Goal: Information Seeking & Learning: Learn about a topic

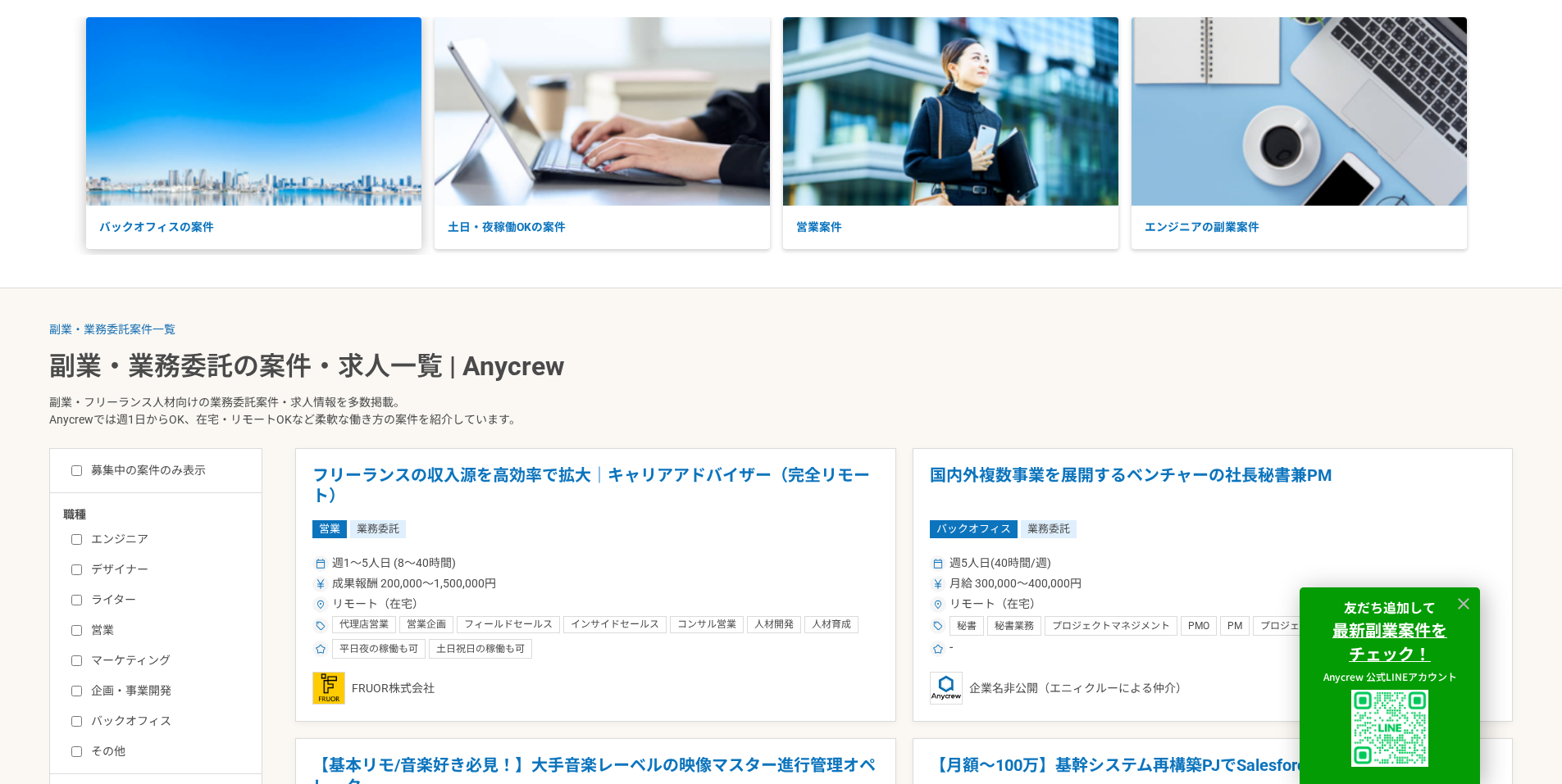
click at [273, 194] on img at bounding box center [254, 112] width 335 height 189
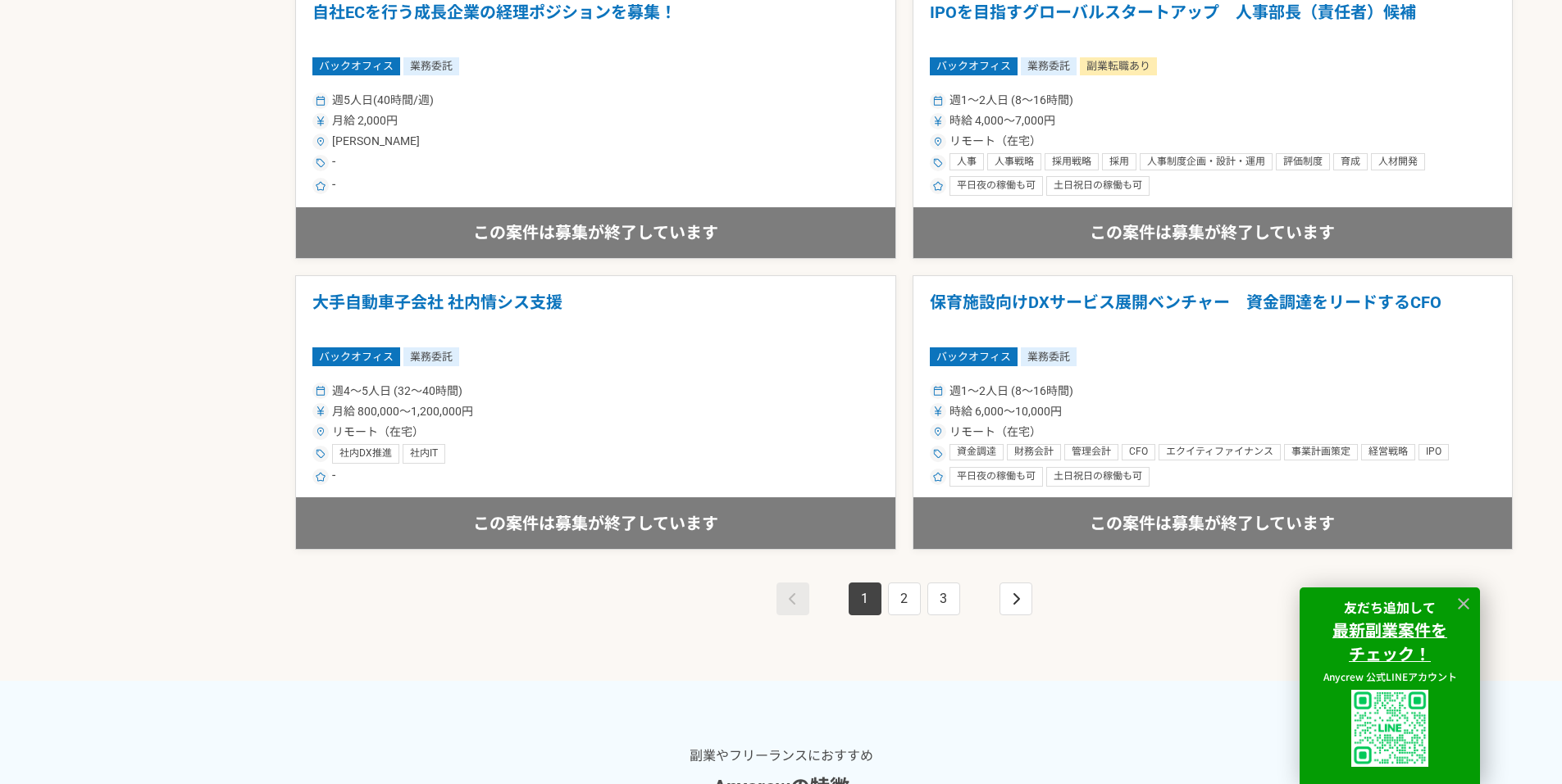
scroll to position [2868, 0]
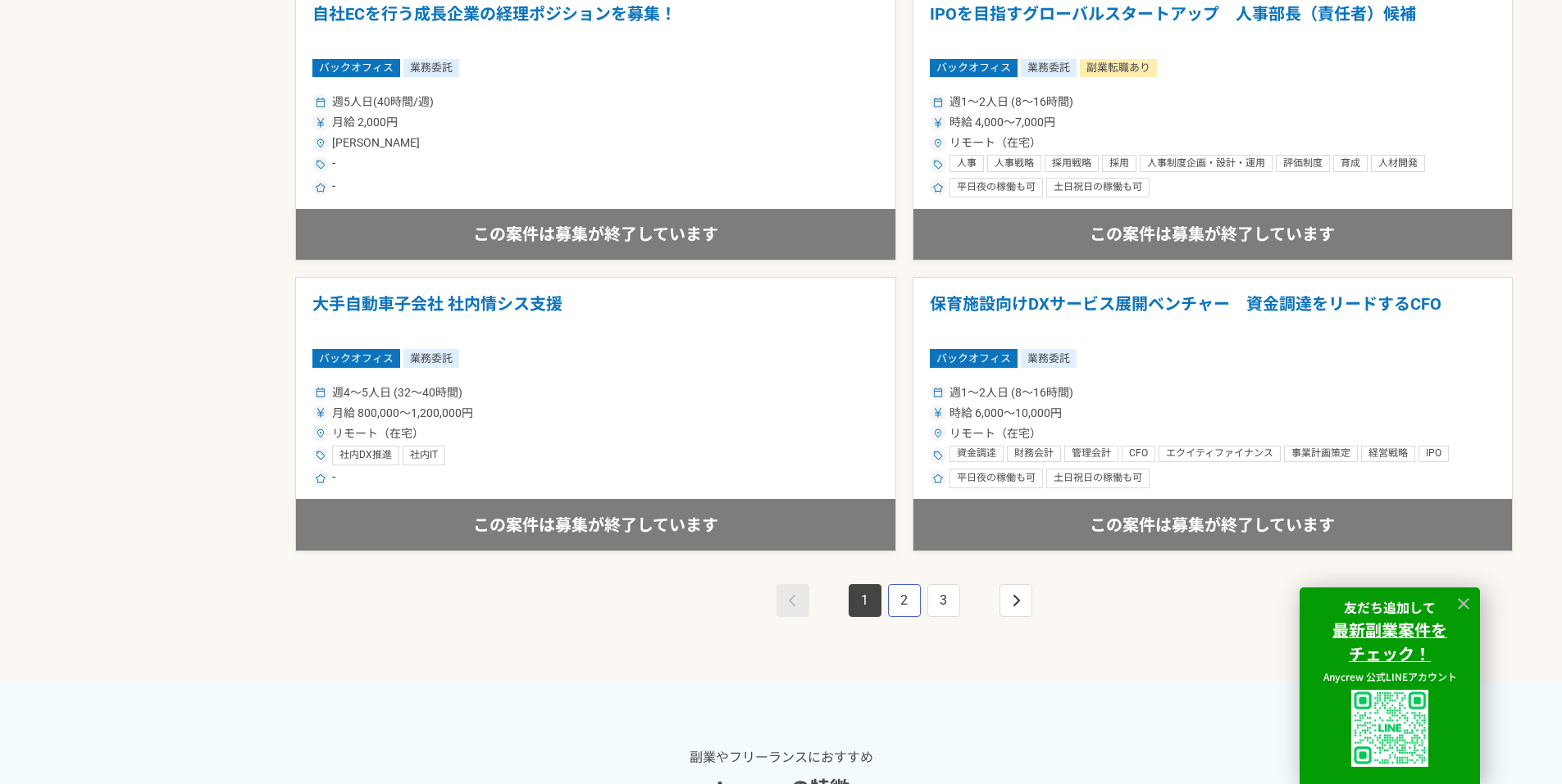
click at [902, 594] on link "2" at bounding box center [905, 601] width 33 height 33
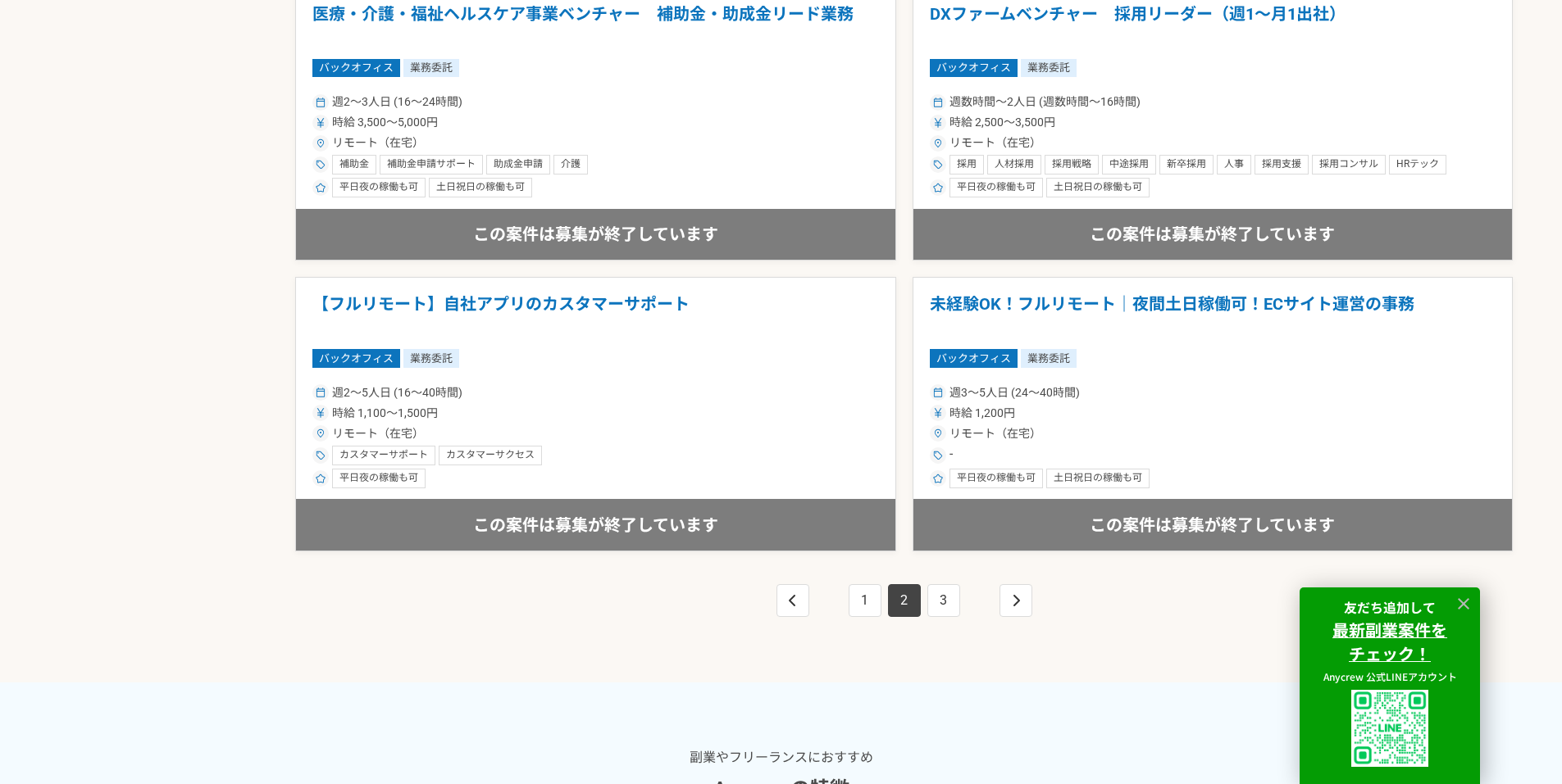
scroll to position [2950, 0]
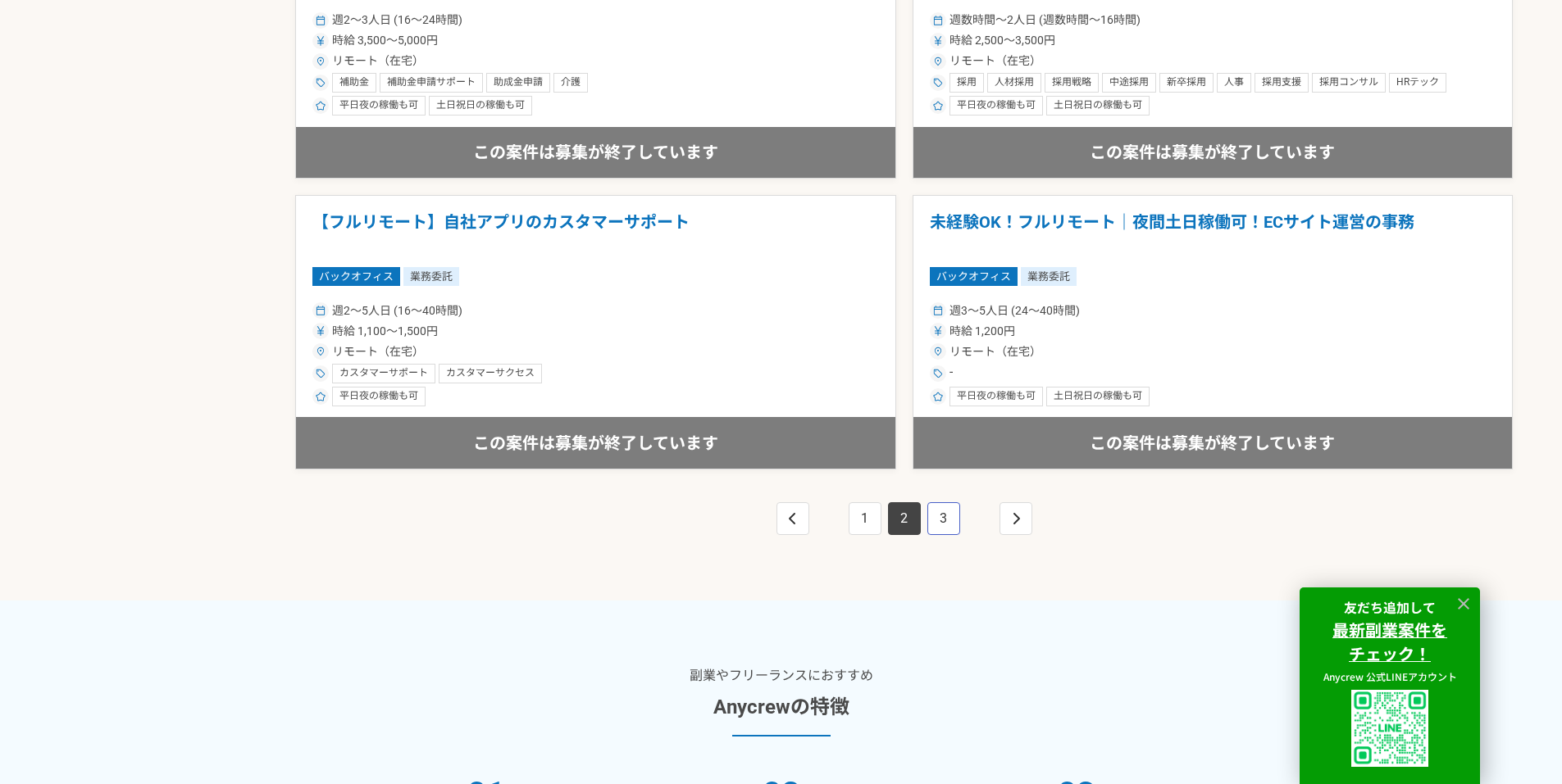
click at [947, 510] on link "3" at bounding box center [944, 519] width 33 height 33
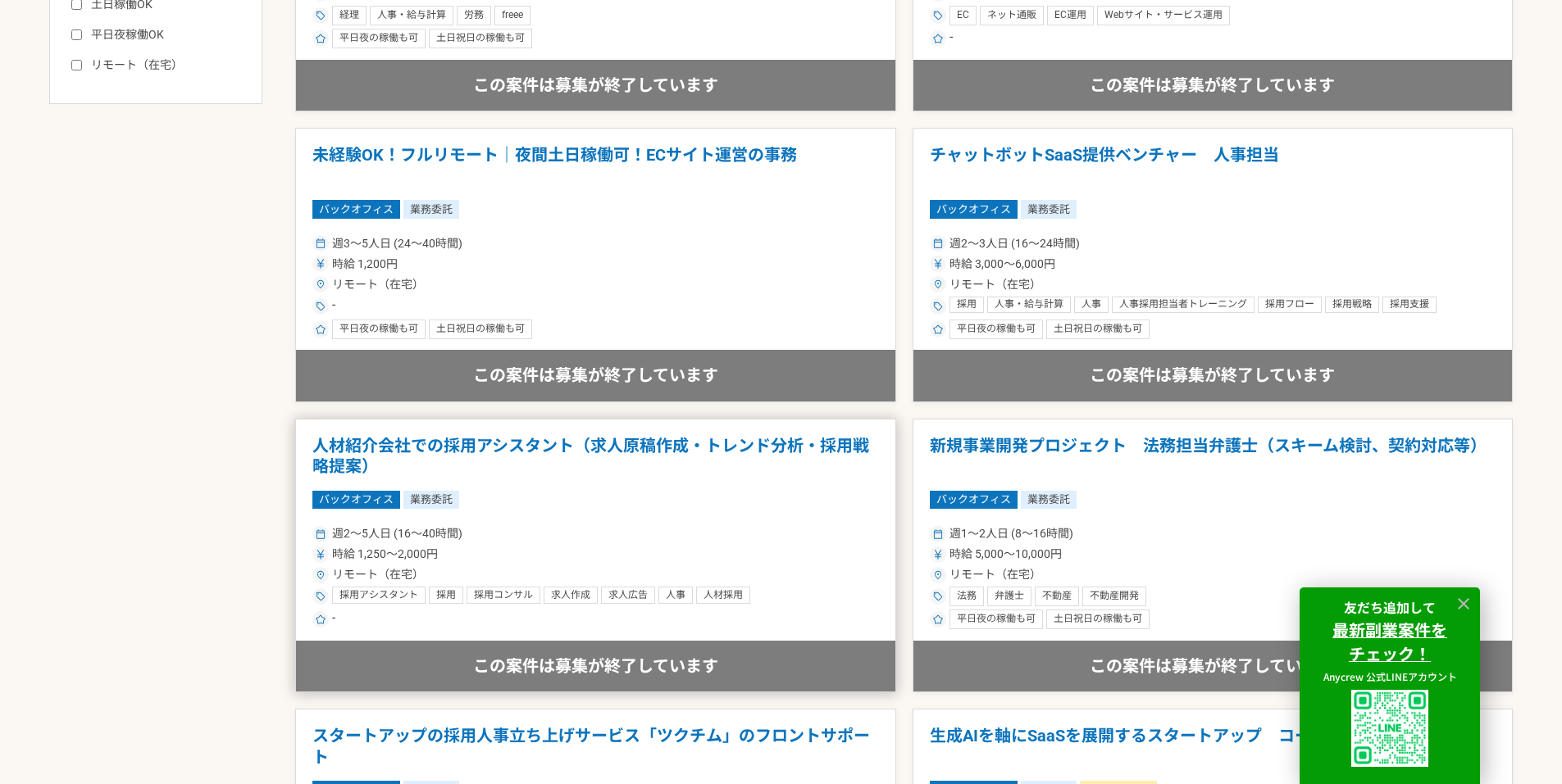
scroll to position [1065, 0]
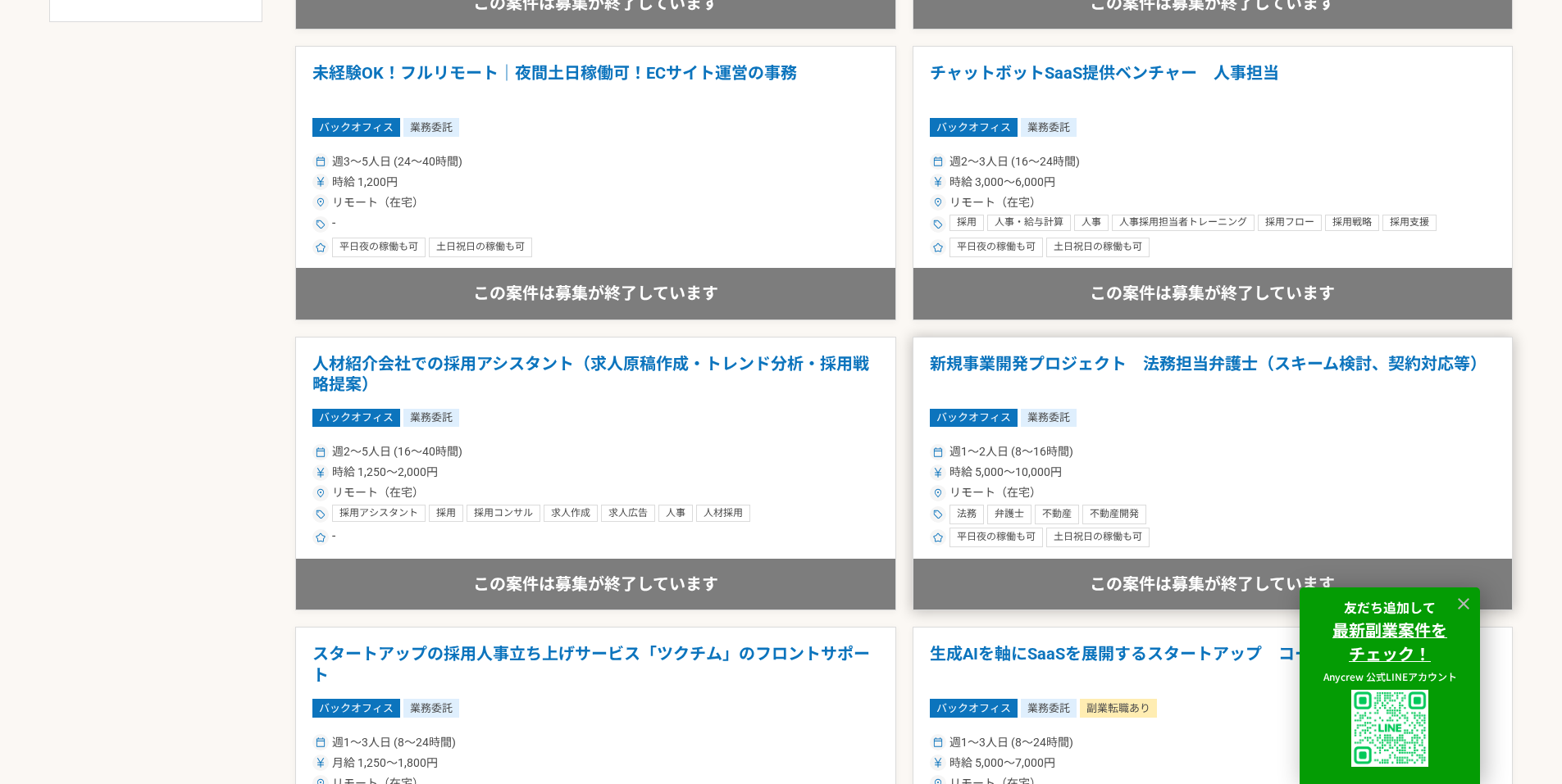
click at [1056, 363] on h1 "新規事業開発プロジェクト　法務担当弁護士（スキーム検討、契約対応等）" at bounding box center [1213, 375] width 567 height 42
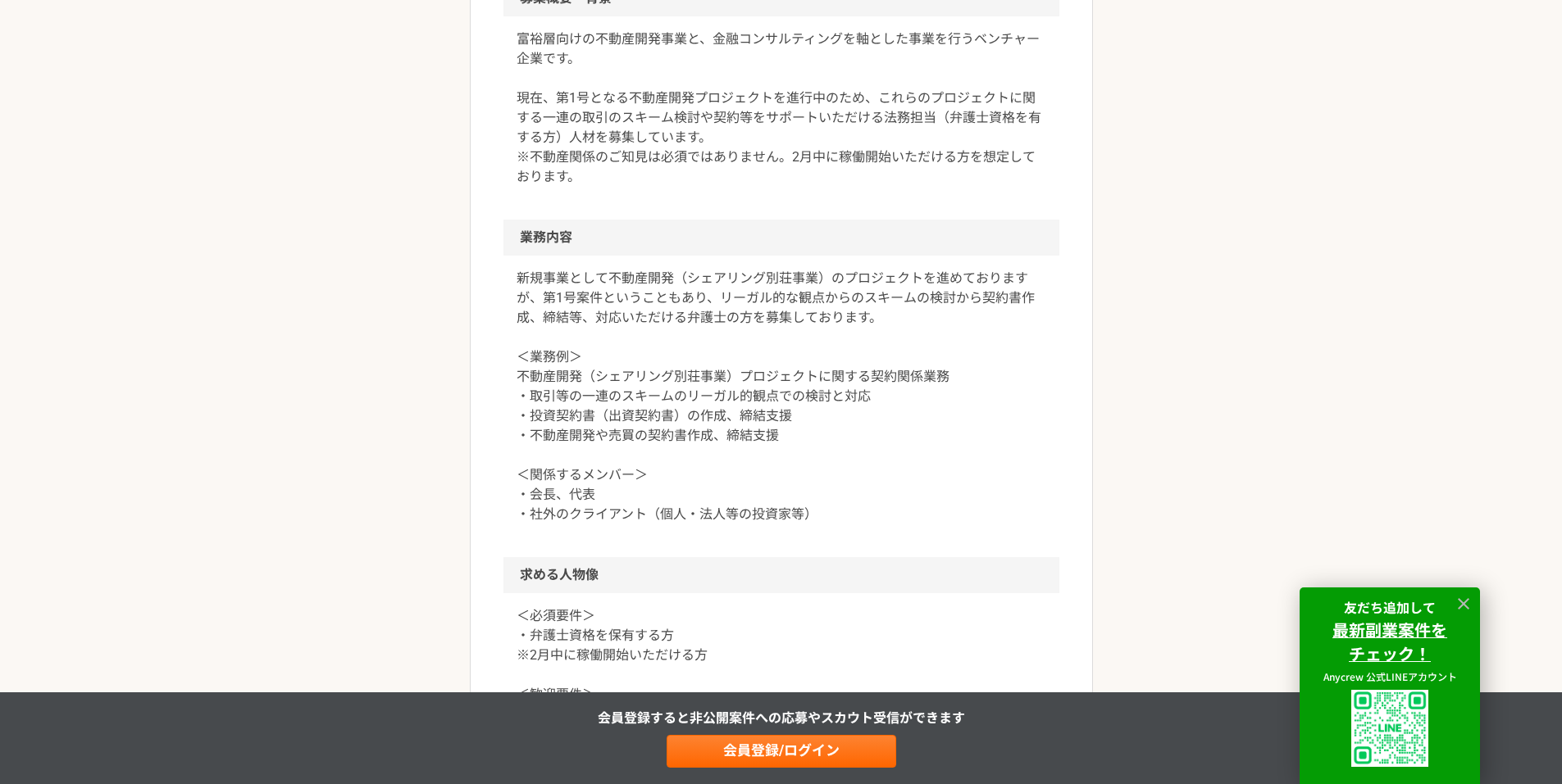
scroll to position [820, 0]
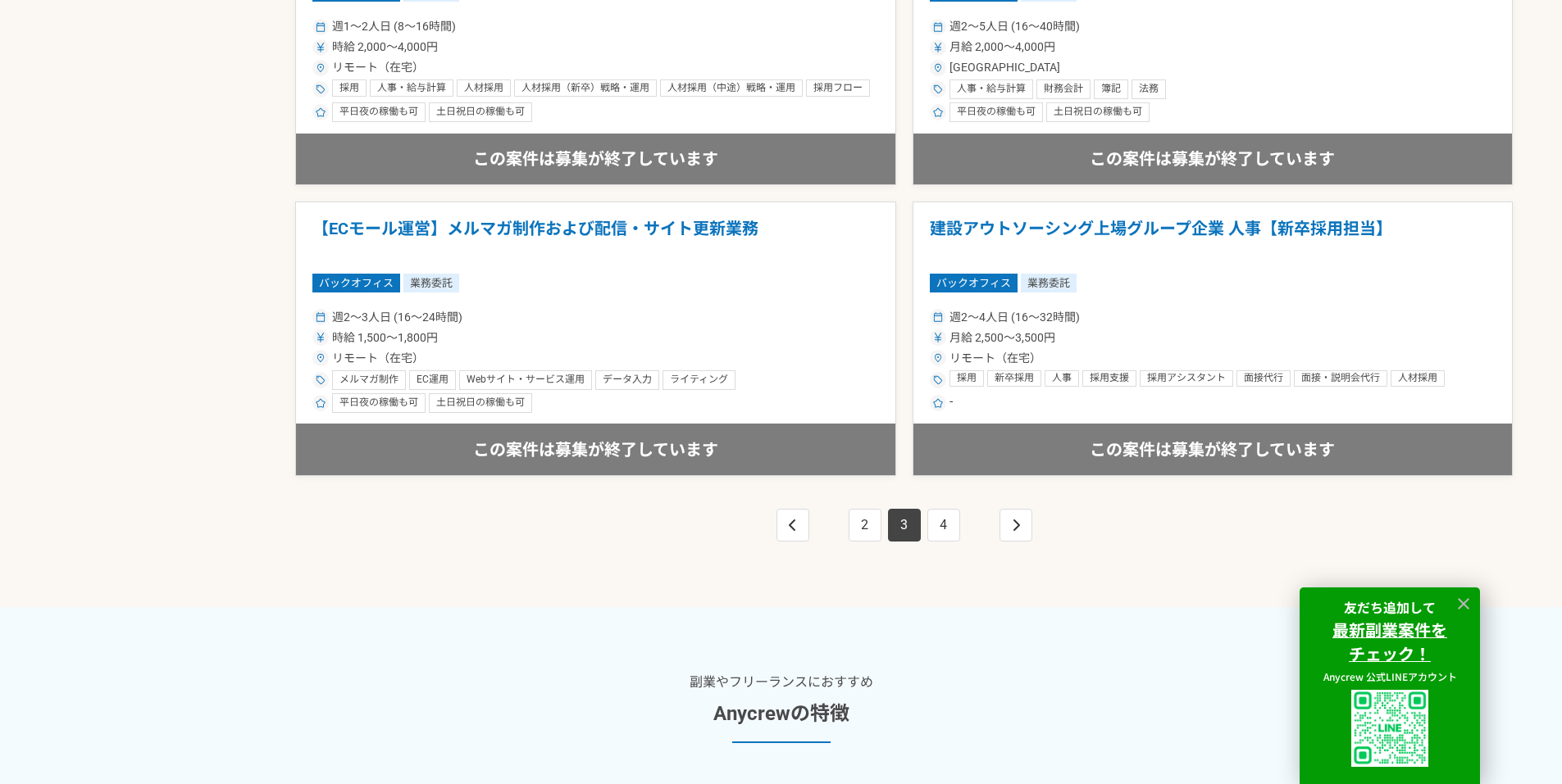
scroll to position [2950, 0]
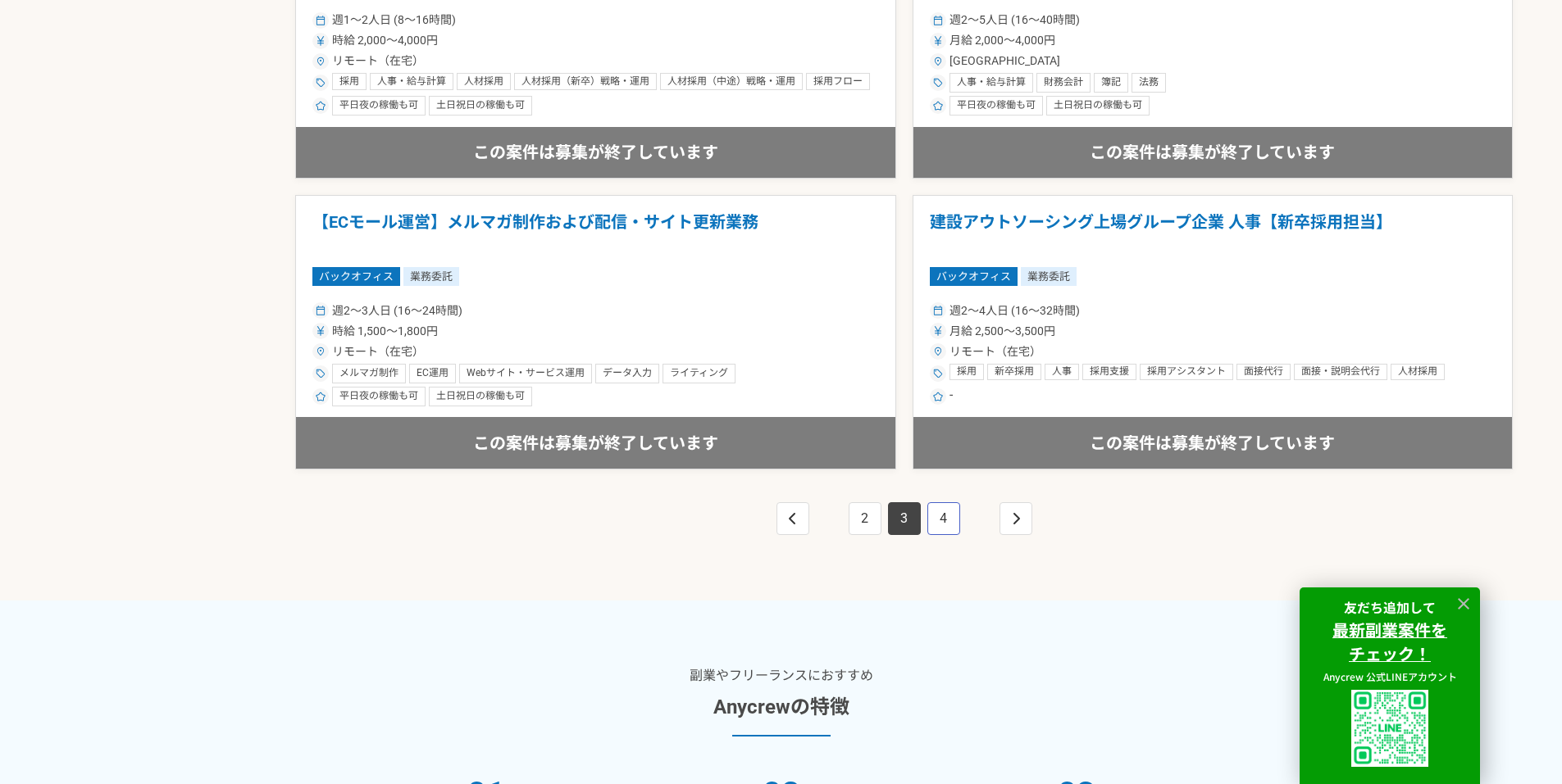
click at [949, 507] on link "4" at bounding box center [944, 519] width 33 height 33
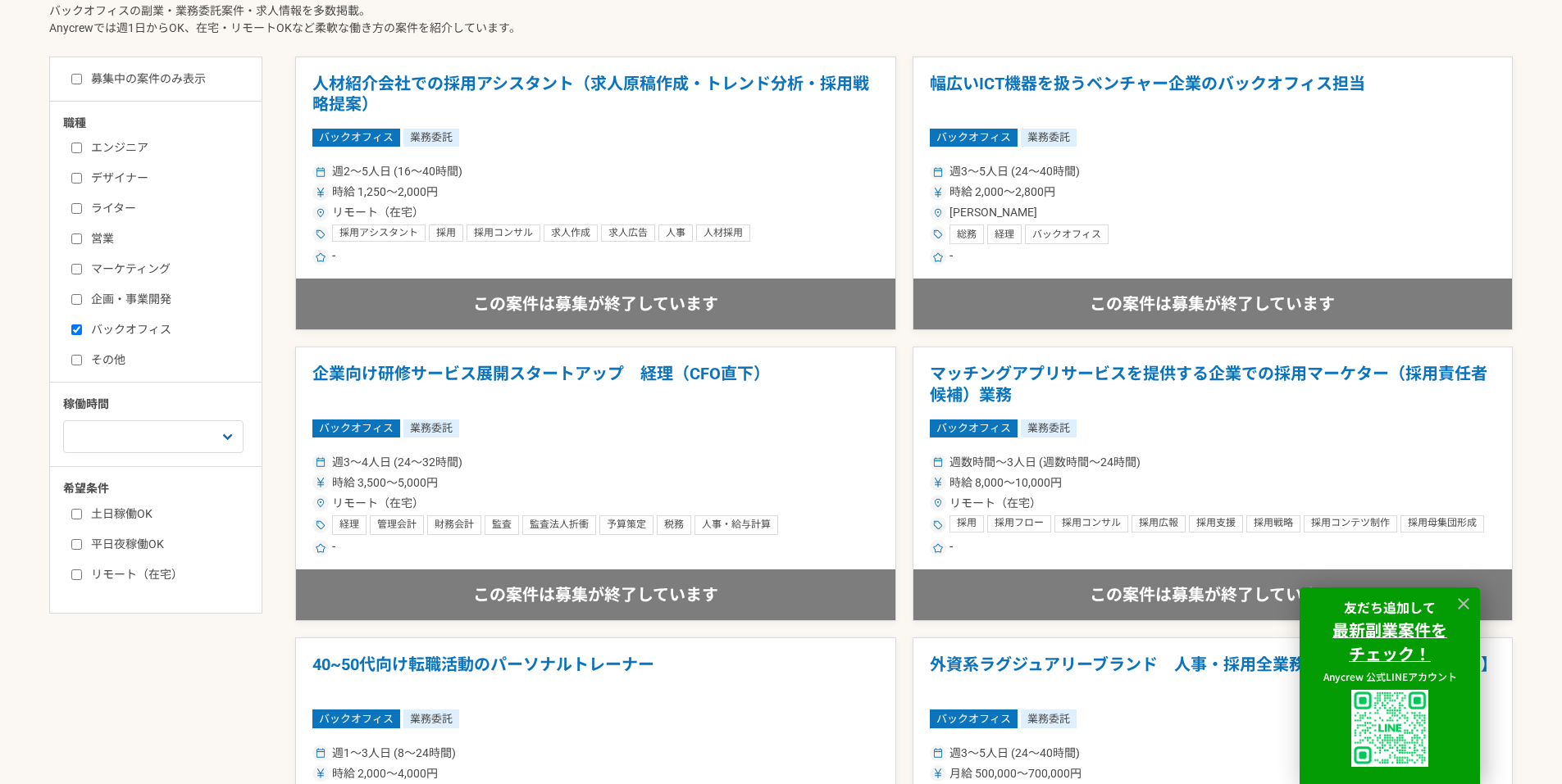
scroll to position [492, 0]
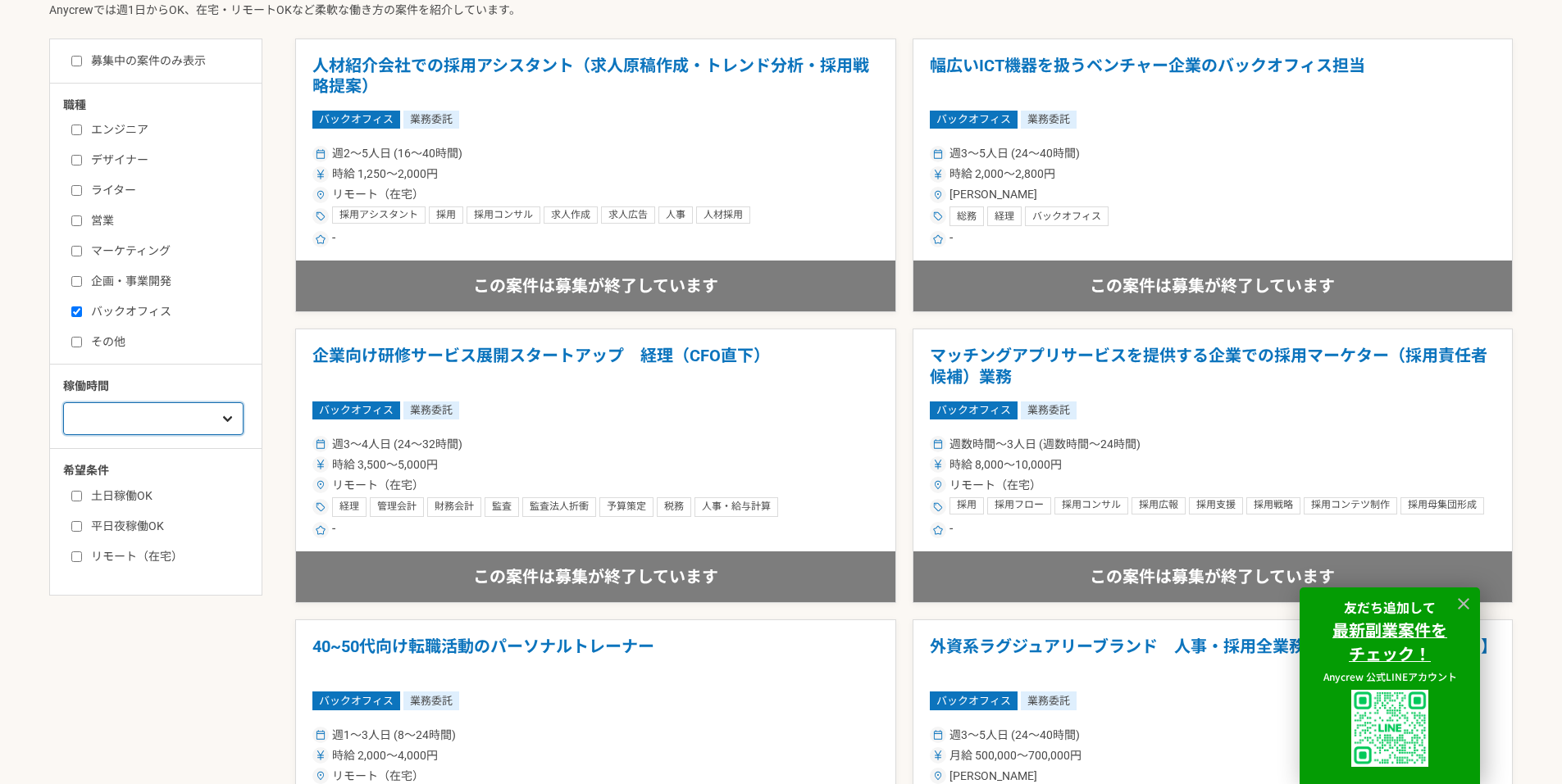
click at [205, 430] on select "週1人日（8時間）以下 週2人日（16時間）以下 週3人日（24時間）以下 週4人日（32時間）以下 週5人日（40時間）以下" at bounding box center [153, 419] width 180 height 33
select select "1"
click at [63, 435] on select "週1人日（8時間）以下 週2人日（16時間）以下 週3人日（24時間）以下 週4人日（32時間）以下 週5人日（40時間）以下" at bounding box center [153, 419] width 180 height 33
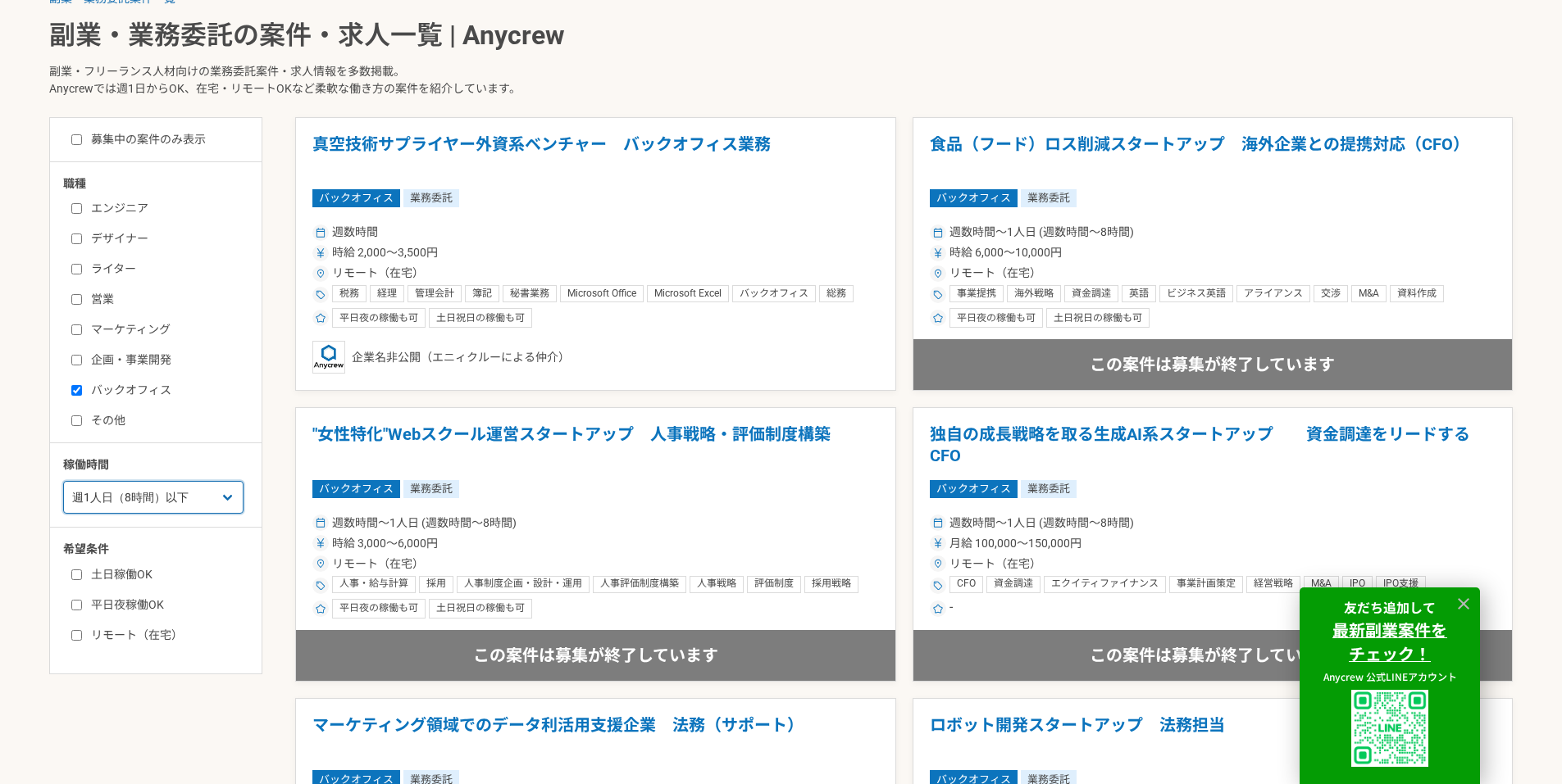
scroll to position [409, 0]
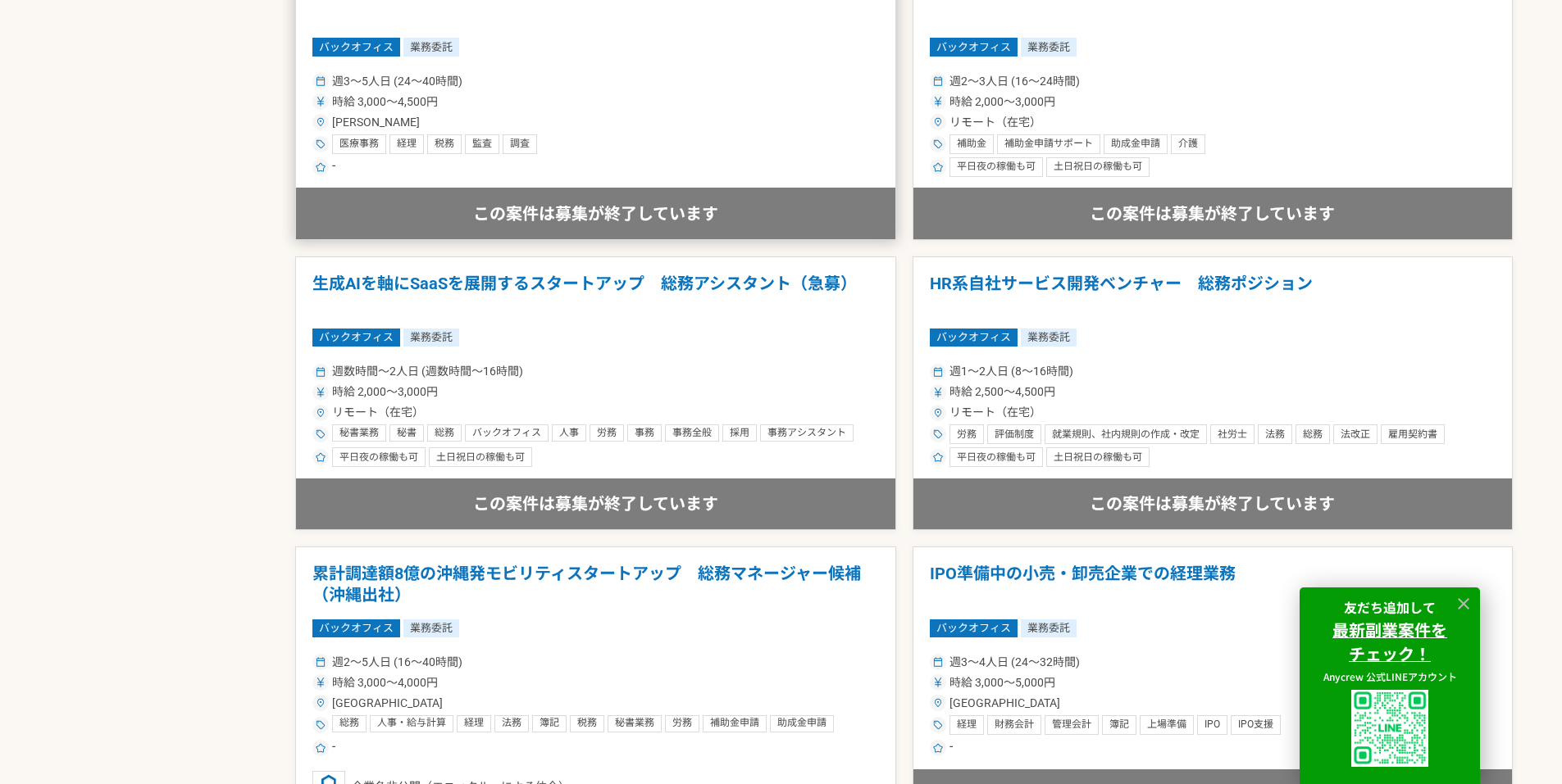
scroll to position [1475, 0]
